Goal: Go to known website: Go to known website

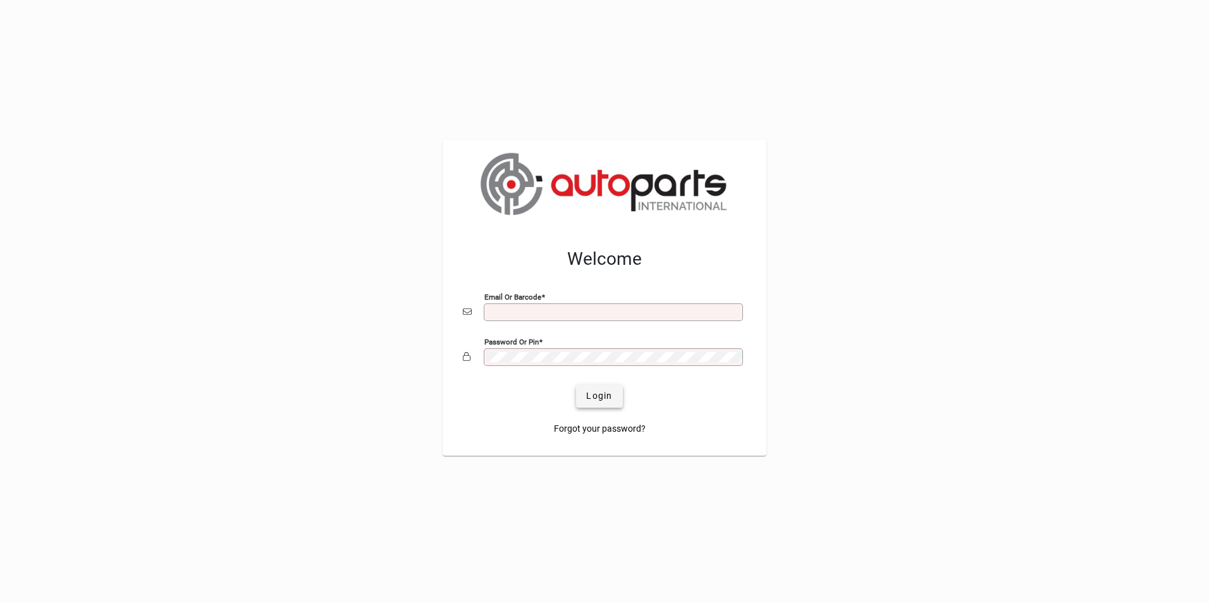
type input "**********"
click at [591, 399] on span "Login" at bounding box center [599, 396] width 26 height 13
